Goal: Information Seeking & Learning: Find specific fact

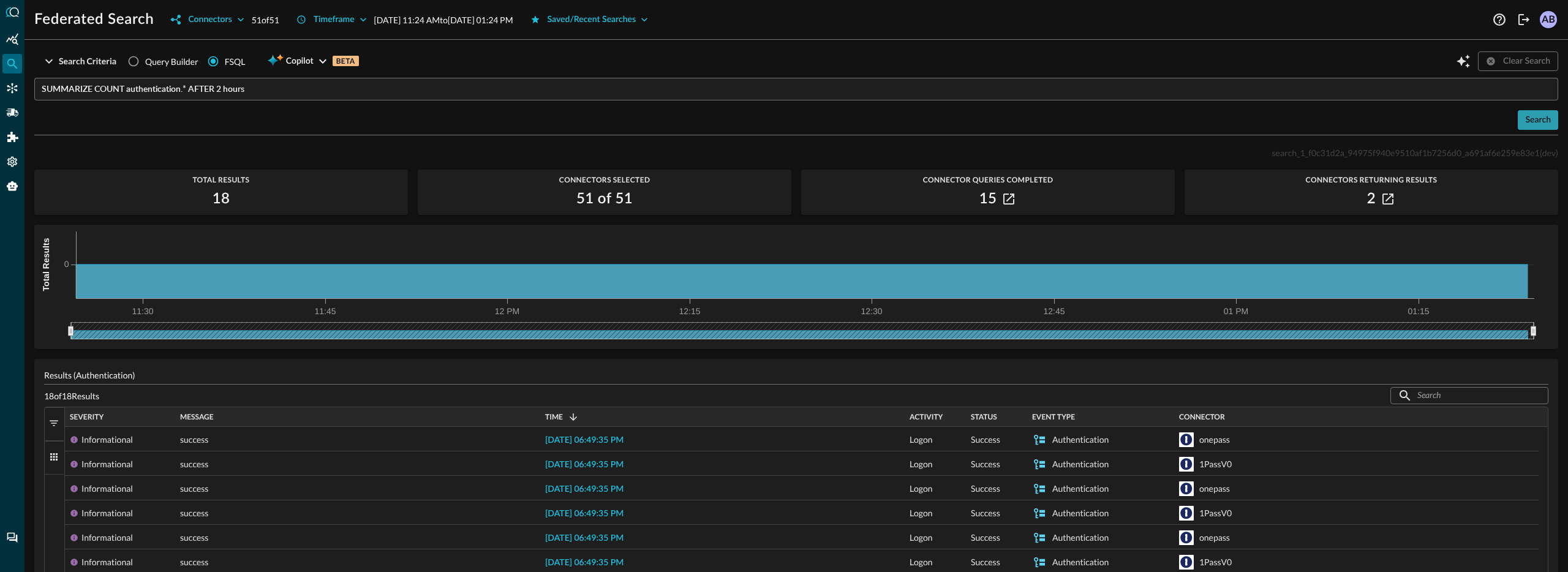
click at [1521, 119] on button "Search" at bounding box center [1537, 120] width 40 height 20
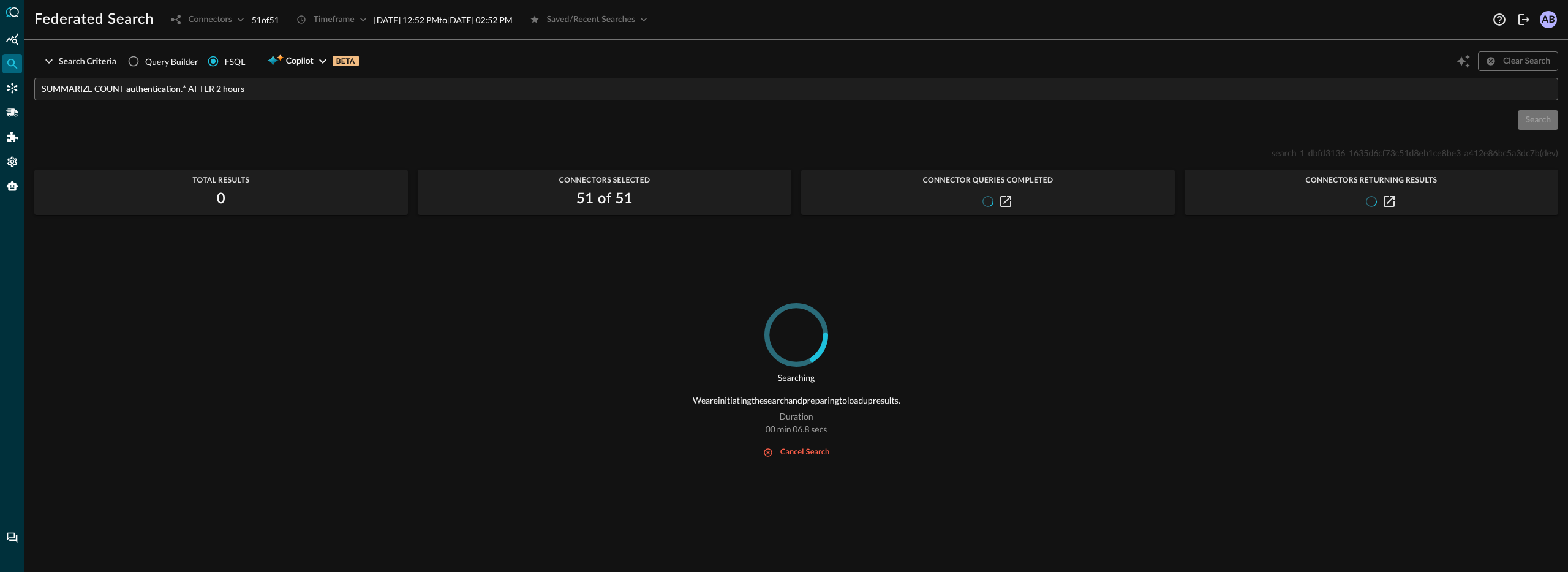
click at [1311, 155] on span "search_1_dbfd3136_1635d6cf73c51d8eb1ce8be3_a412e86bc5a3dc7b" at bounding box center [1405, 152] width 268 height 10
click at [1311, 154] on span "search_1_dbfd3136_1635d6cf73c51d8eb1ce8be3_a412e86bc5a3dc7b" at bounding box center [1405, 152] width 268 height 10
copy span "search_1_dbfd3136_1635d6cf73c51d8eb1ce8be3_a412e86bc5a3dc7b"
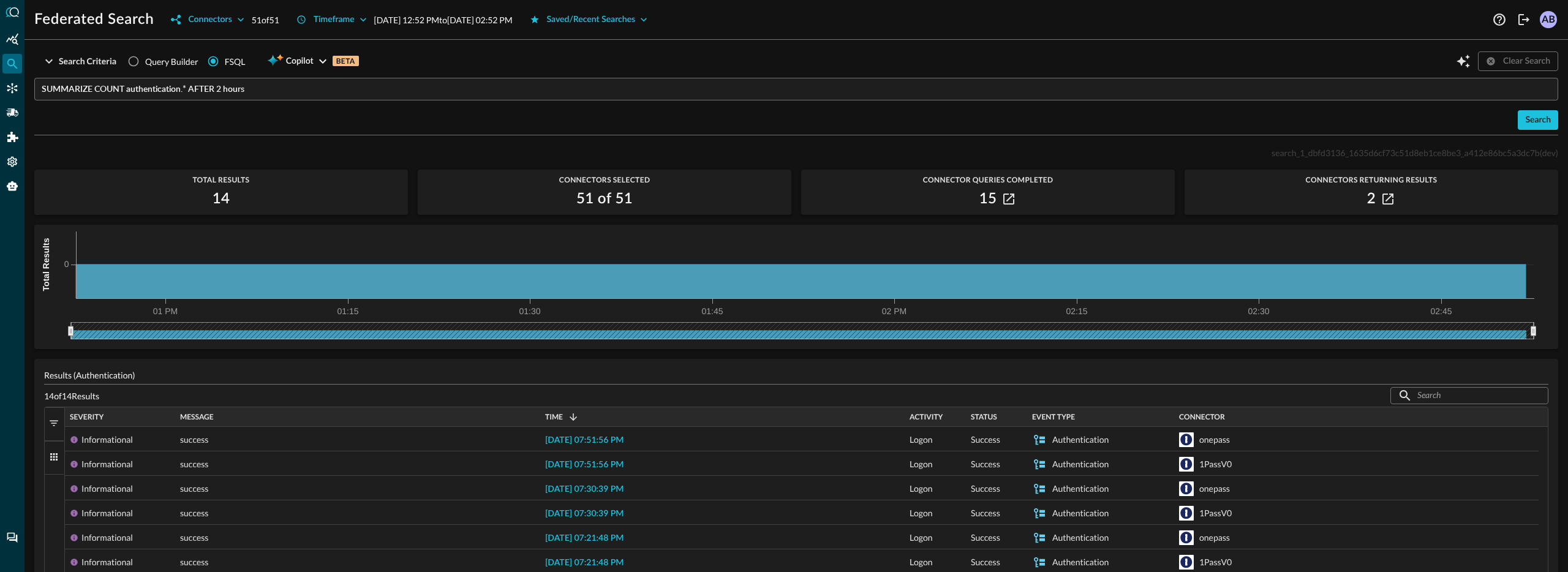
click at [189, 88] on input "SUMMARIZE COUNT authentication.* AFTER 2 hours" at bounding box center [800, 89] width 1517 height 23
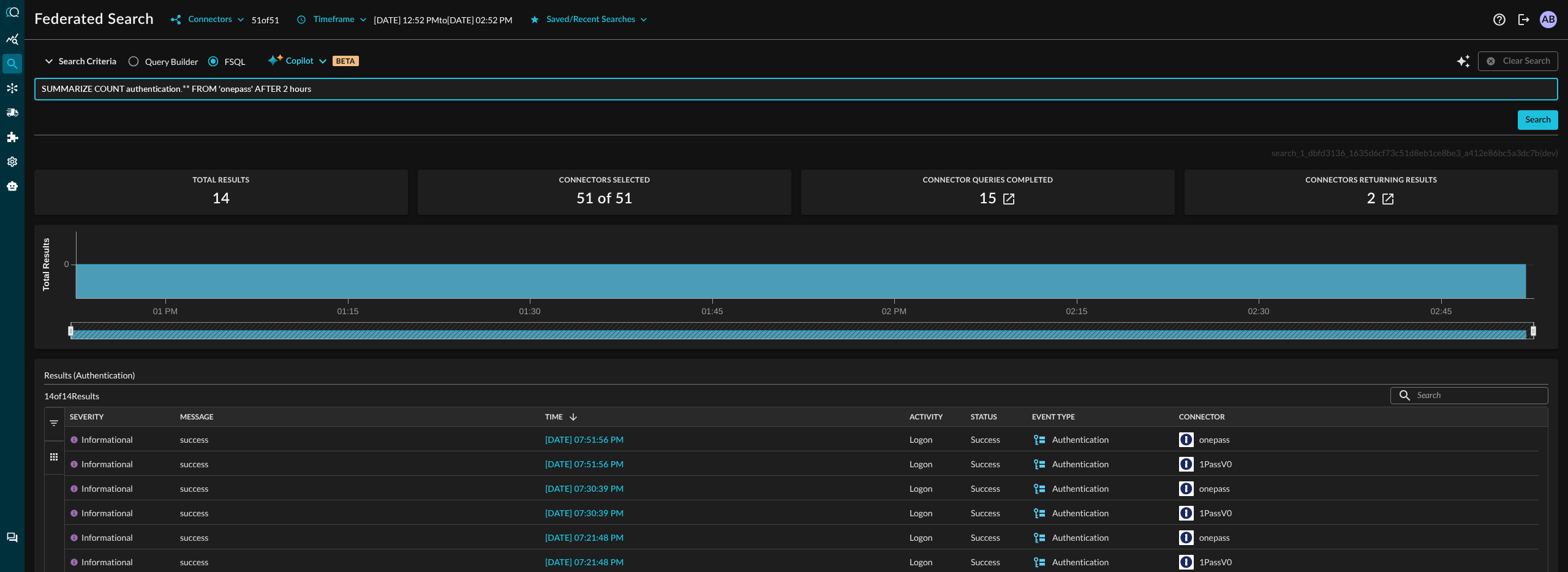
type input "SUMMARIZE COUNT authentication.** FROM 'onepass' AFTER 2 hours"
click at [317, 119] on div "Search" at bounding box center [796, 120] width 1524 height 20
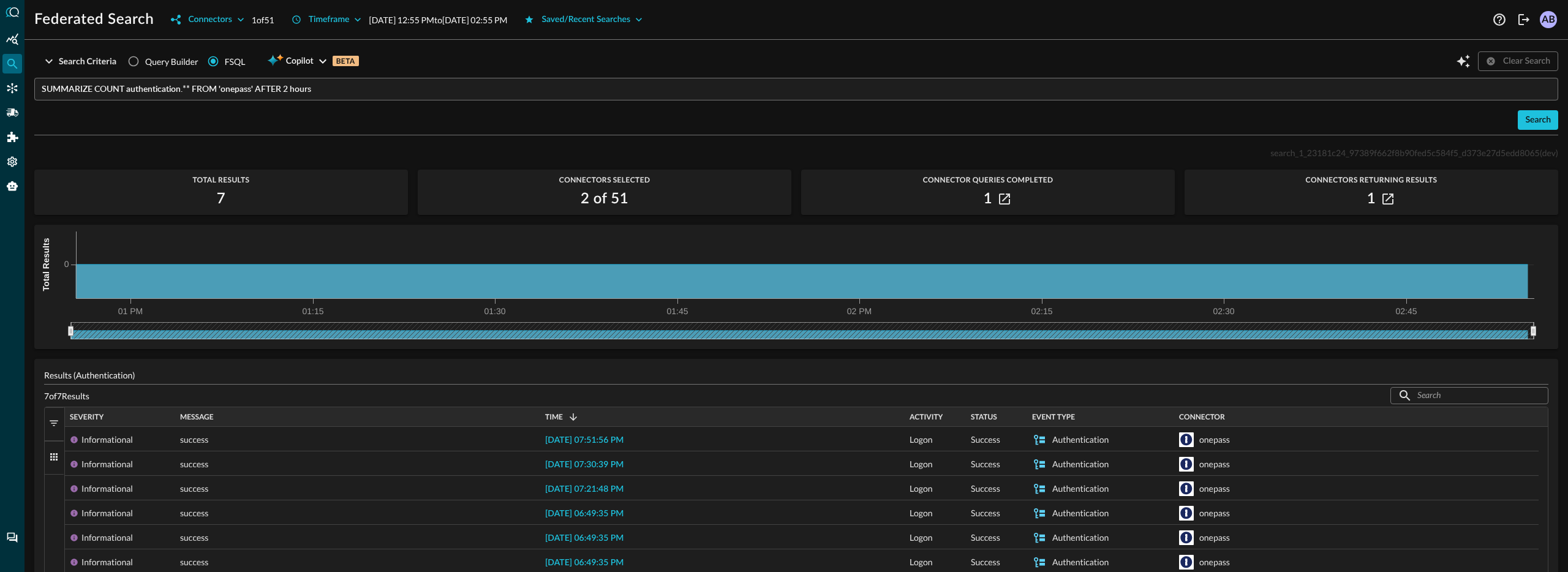
click at [1293, 151] on span "search_1_23181c24_97389f662f8b90fed5c584f5_d373e27d5edd8065" at bounding box center [1405, 152] width 269 height 10
copy span "search_1_23181c24_97389f662f8b90fed5c584f5_d373e27d5edd8065"
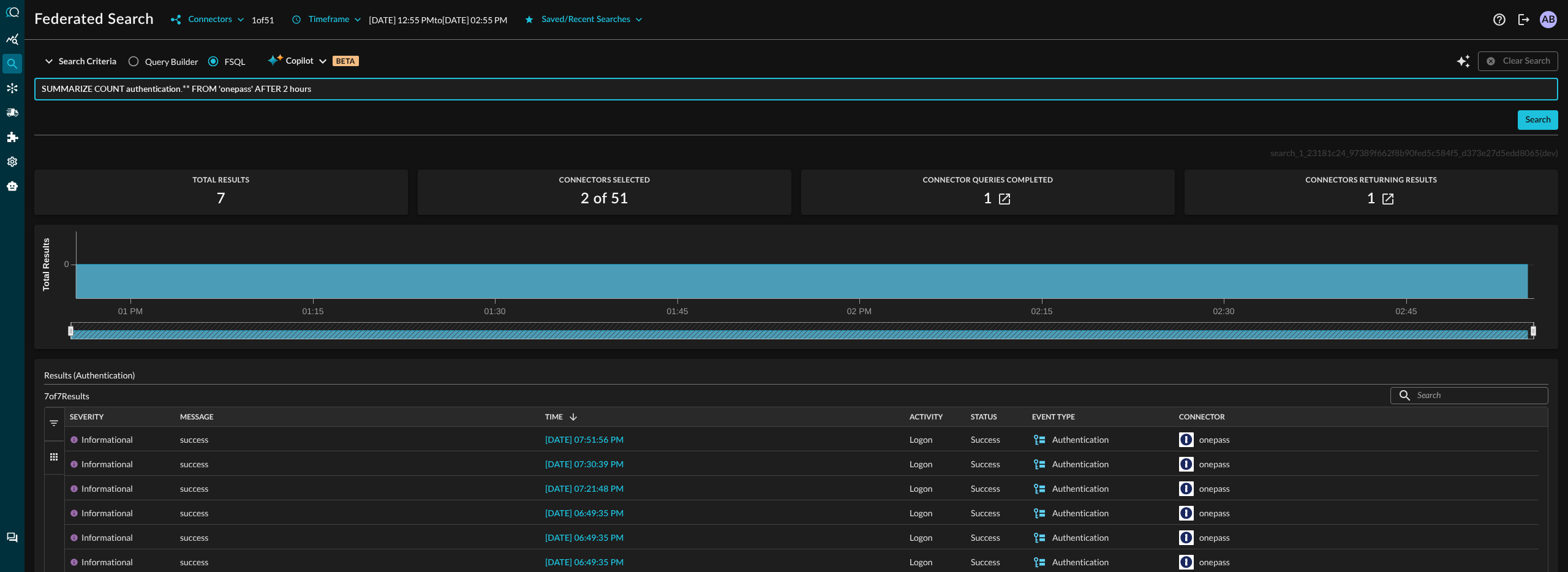
click at [351, 93] on input "SUMMARIZE COUNT authentication.** FROM 'onepass' AFTER 2 hours" at bounding box center [800, 89] width 1517 height 23
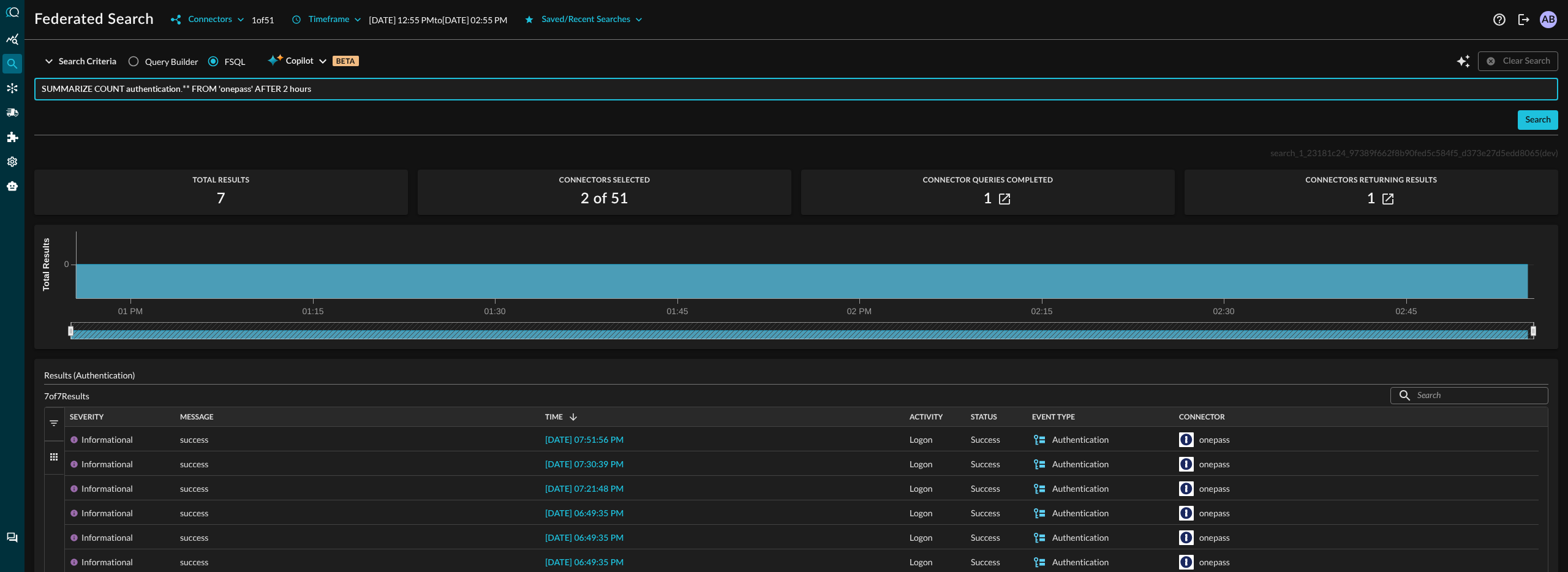
click at [1367, 154] on span "search_1_23181c24_97389f662f8b90fed5c584f5_d373e27d5edd8065" at bounding box center [1405, 152] width 269 height 10
